Goal: Navigation & Orientation: Find specific page/section

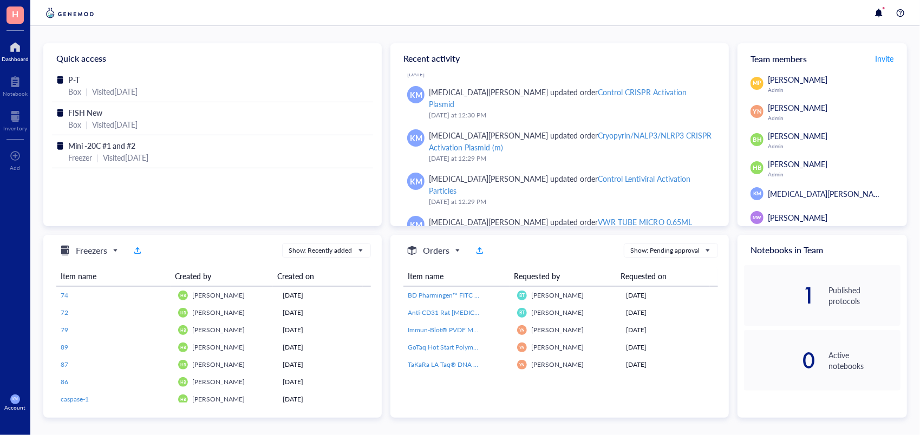
scroll to position [1, 0]
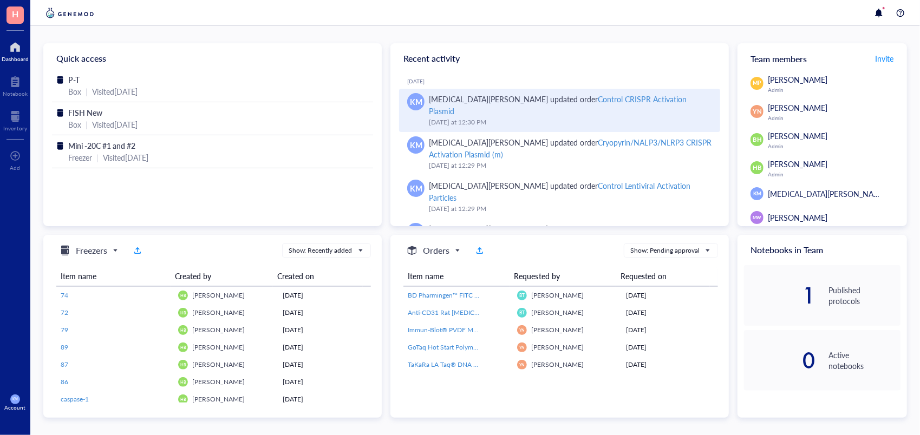
click at [501, 117] on div "[DATE] 12:30 PM" at bounding box center [570, 122] width 283 height 11
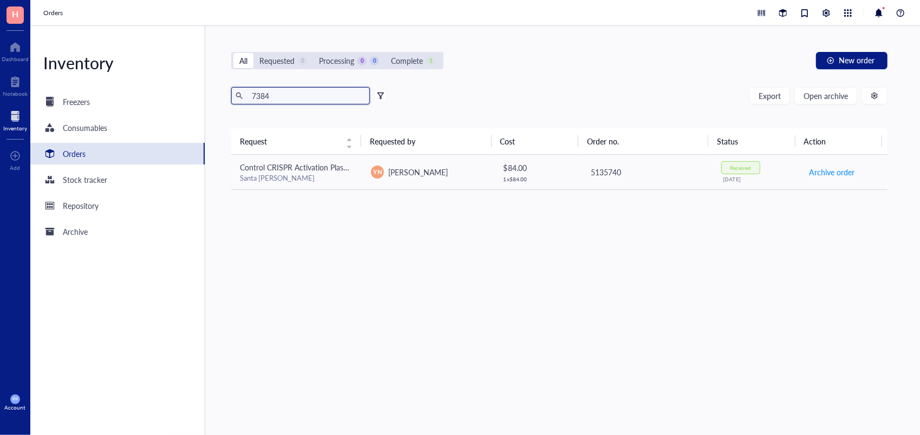
drag, startPoint x: 296, startPoint y: 95, endPoint x: 223, endPoint y: 100, distance: 73.8
click at [223, 100] on div "All Requested 0 Processing 0 0 Complete 1 New order 7384 Export Open archive Re…" at bounding box center [559, 230] width 708 height 409
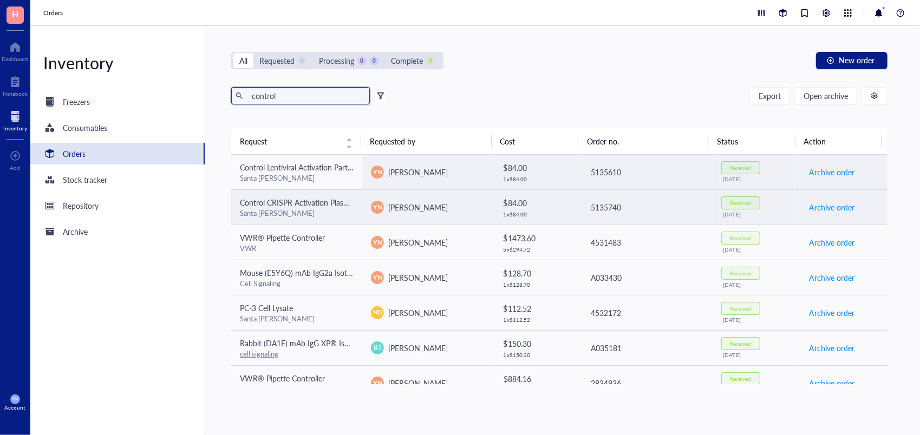
type input "control"
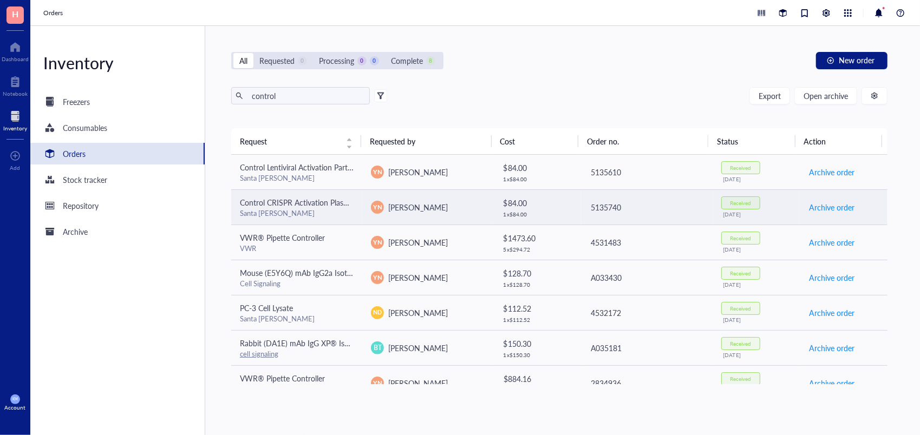
click at [645, 214] on td "5135740" at bounding box center [646, 207] width 131 height 35
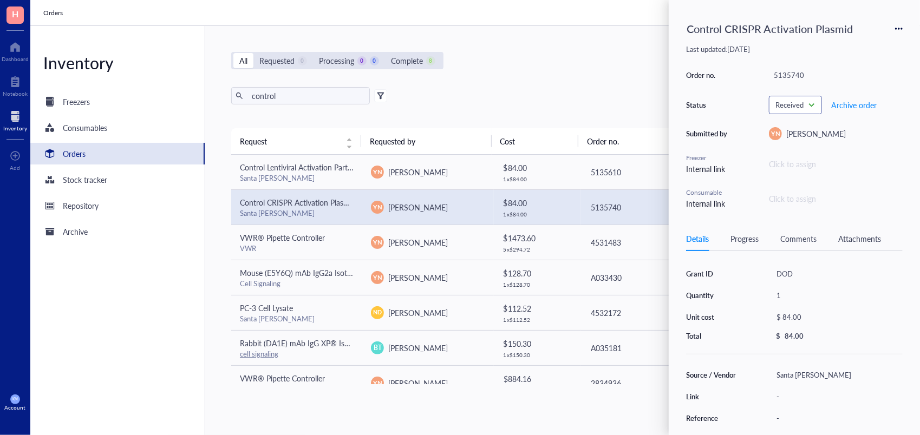
click at [808, 108] on span "Received" at bounding box center [794, 105] width 38 height 10
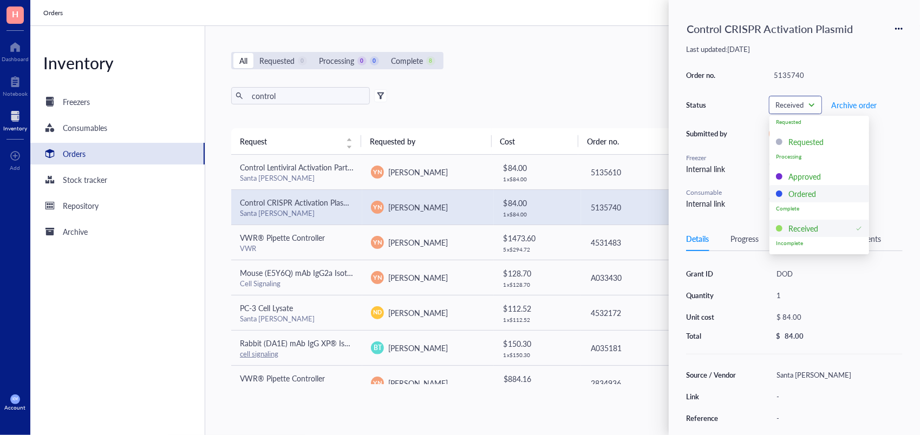
click at [798, 191] on div "Ordered" at bounding box center [802, 194] width 28 height 12
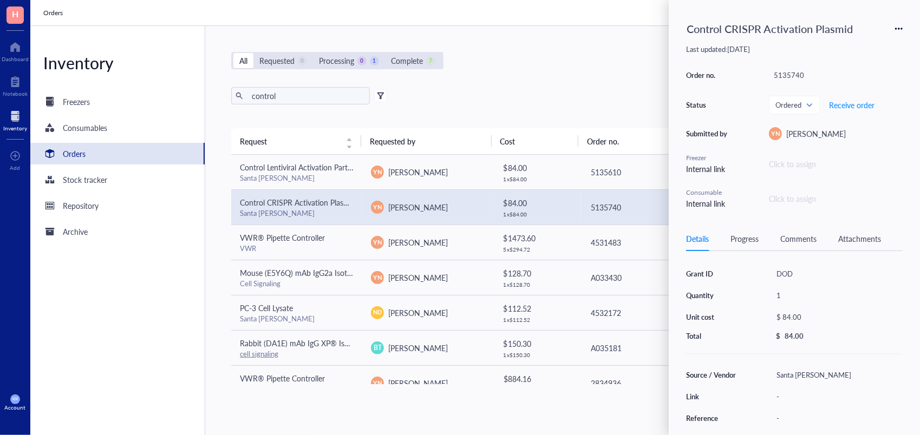
click at [589, 86] on div "All Requested 0 Processing 0 1 Complete 7 New order control Export Open archive…" at bounding box center [559, 230] width 708 height 409
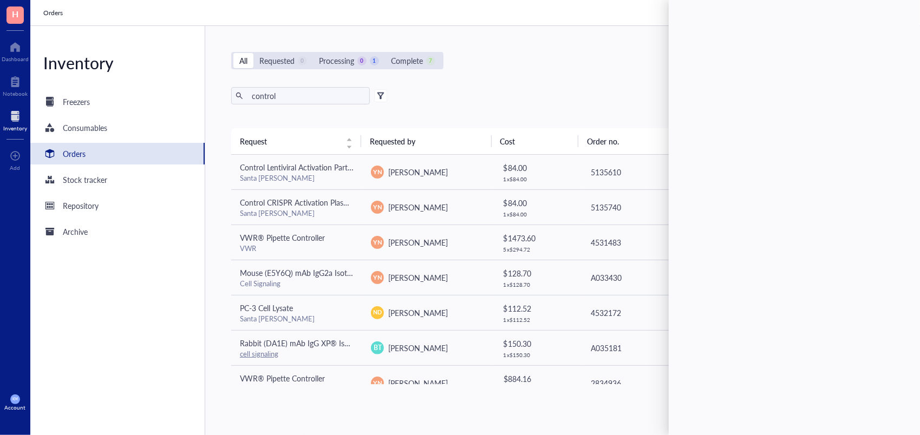
click at [603, 114] on div "control Export Open archive Requester Requested on Source / Vendor Last updated" at bounding box center [559, 107] width 656 height 41
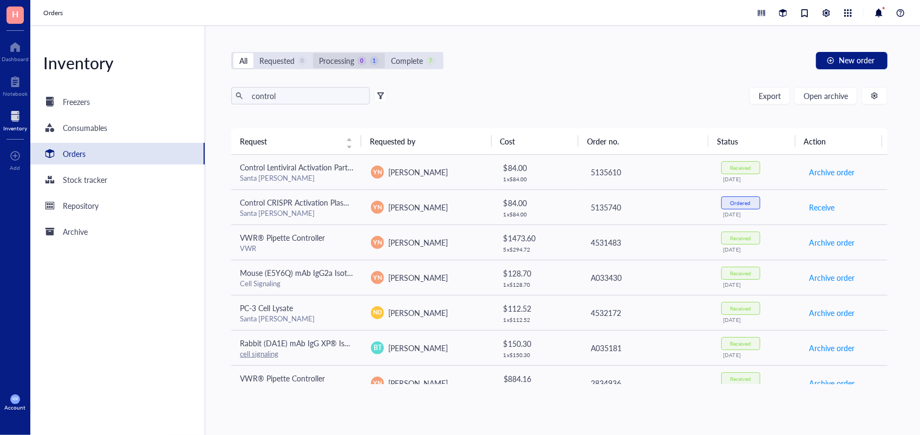
click at [364, 63] on div "0" at bounding box center [361, 60] width 9 height 9
click at [313, 53] on input "Processing 0 1" at bounding box center [313, 53] width 0 height 0
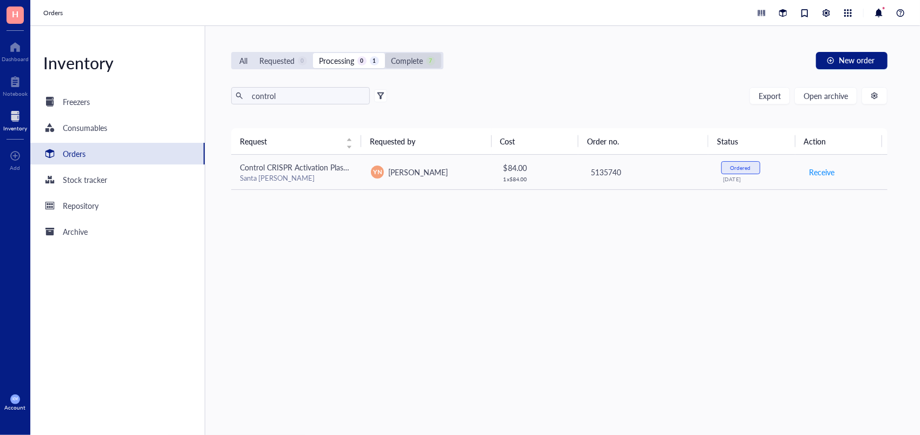
click at [403, 63] on div "Complete" at bounding box center [407, 61] width 32 height 12
click at [385, 53] on input "Complete 7" at bounding box center [385, 53] width 0 height 0
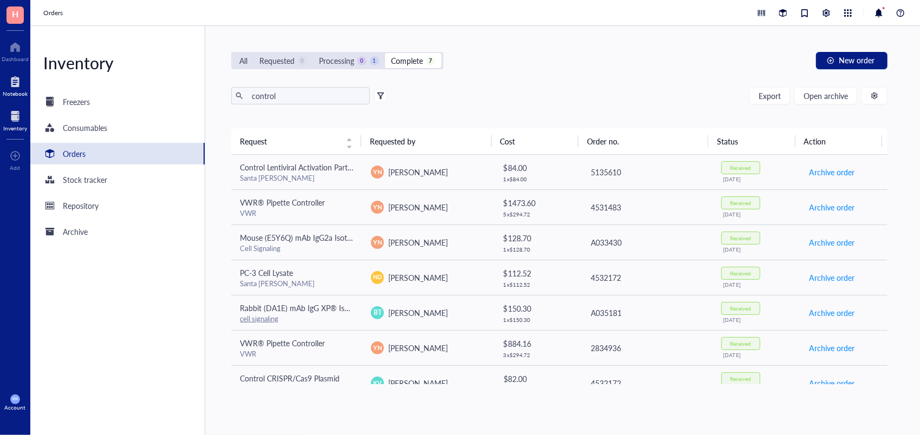
click at [18, 89] on div at bounding box center [15, 81] width 25 height 17
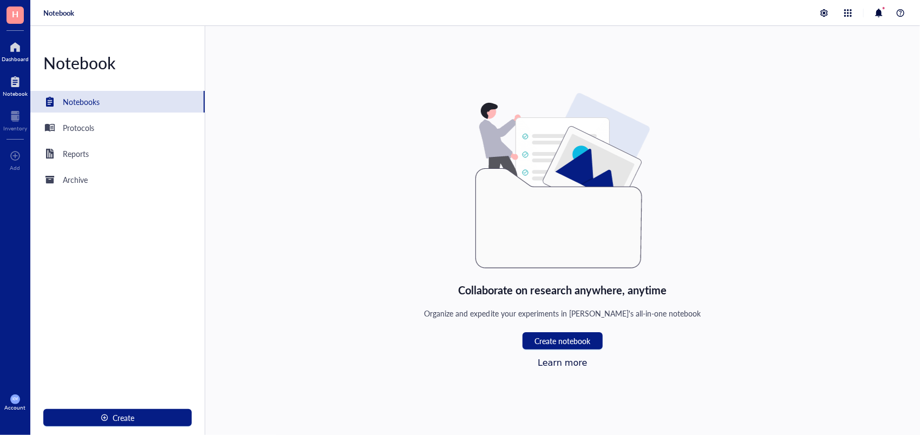
click at [15, 51] on div at bounding box center [15, 46] width 27 height 17
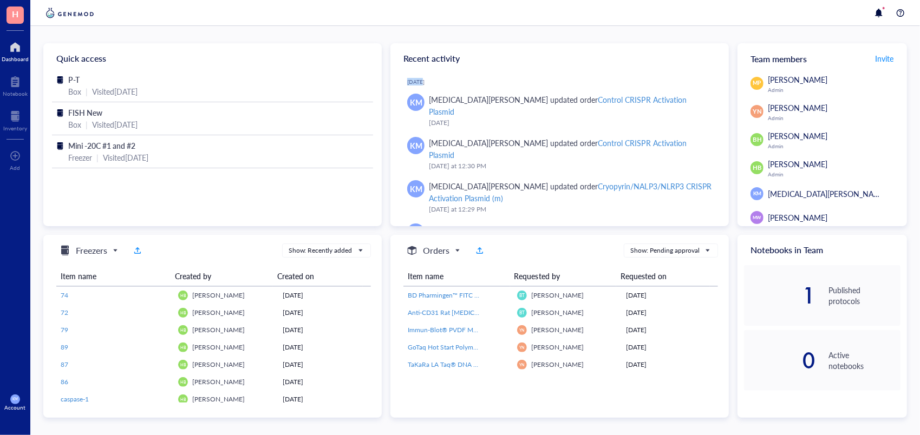
drag, startPoint x: 466, startPoint y: 63, endPoint x: 728, endPoint y: 82, distance: 262.8
click at [728, 82] on div "Recent activity [DATE] KM [MEDICAL_DATA][PERSON_NAME] updated order Control CRI…" at bounding box center [559, 134] width 338 height 183
click at [19, 109] on div at bounding box center [15, 116] width 24 height 17
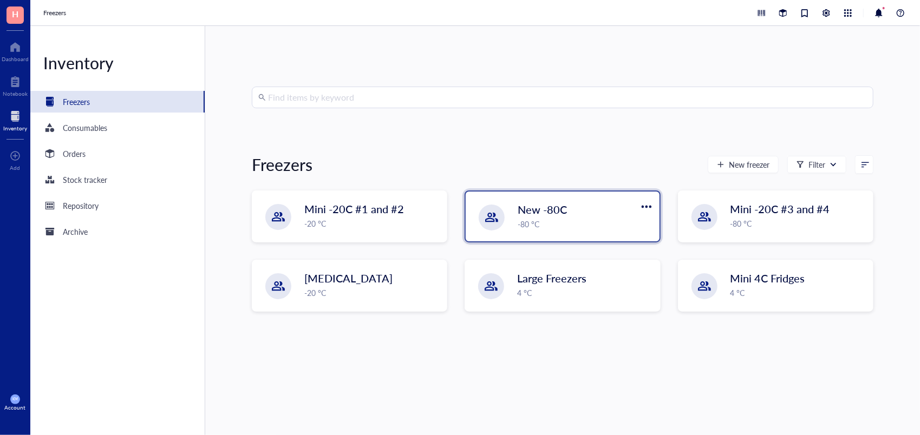
click at [572, 219] on div "-80 °C" at bounding box center [585, 224] width 135 height 12
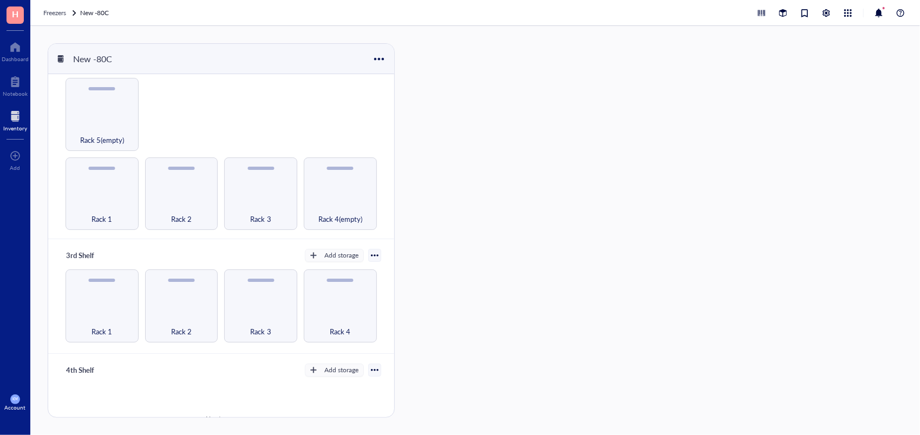
scroll to position [181, 0]
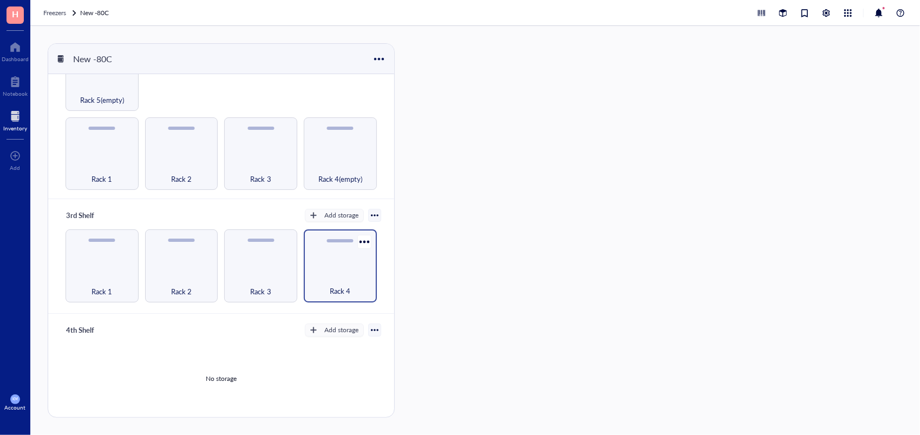
click at [350, 280] on div "Rack 4" at bounding box center [340, 285] width 62 height 24
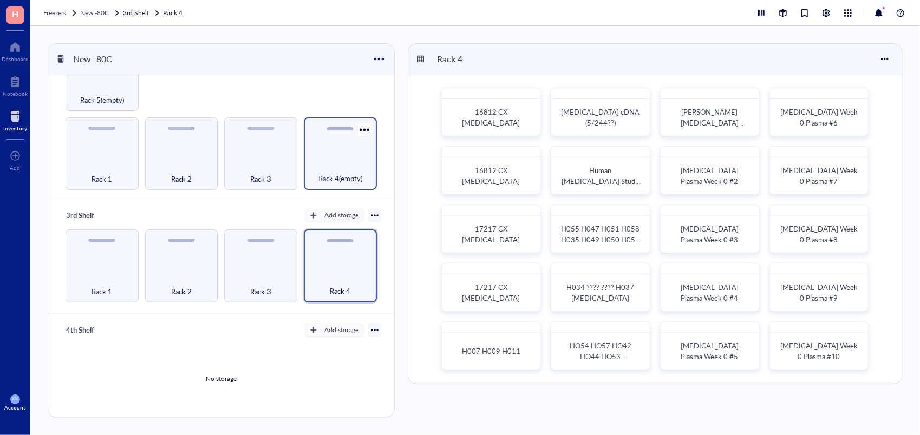
click at [331, 174] on span "Rack 4(empty)" at bounding box center [340, 179] width 44 height 12
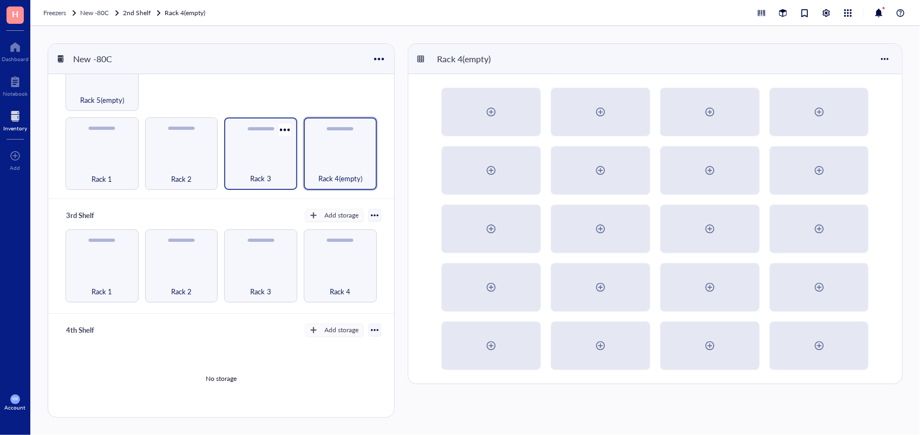
click at [262, 156] on div "Rack 3" at bounding box center [260, 154] width 73 height 73
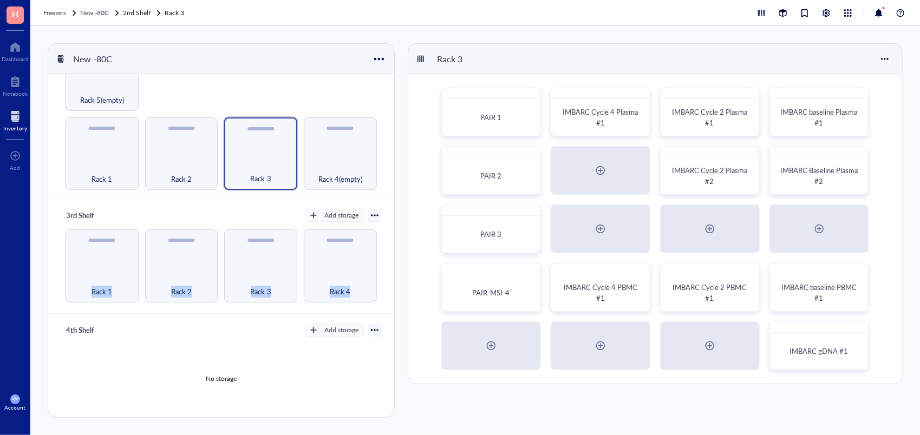
drag, startPoint x: 394, startPoint y: 252, endPoint x: 391, endPoint y: 204, distance: 48.3
click at [391, 204] on div "New -80C Untitled Click to add shelf name 2nd Shelf Add storage Rack 1 Rack 2 R…" at bounding box center [221, 230] width 347 height 375
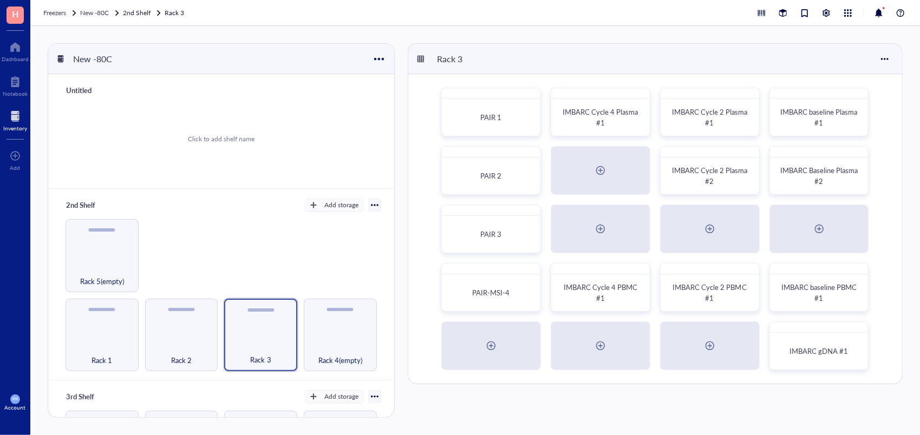
click at [321, 36] on div "New -80C Untitled Click to add shelf name 2nd Shelf Add storage Rack 1 Rack 2 R…" at bounding box center [475, 230] width 890 height 409
